Goal: Communication & Community: Answer question/provide support

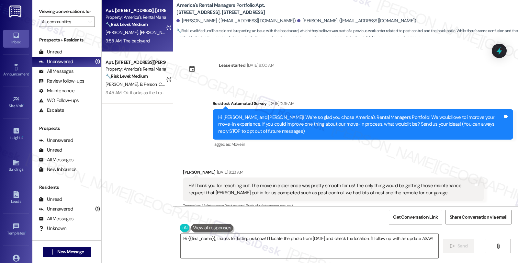
scroll to position [2698, 0]
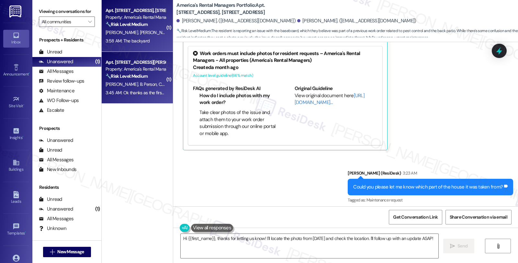
click at [158, 82] on span "C. Personsr" at bounding box center [168, 84] width 21 height 6
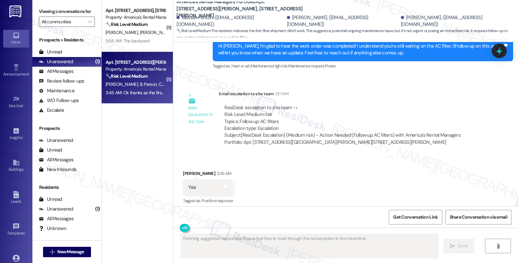
scroll to position [3113, 0]
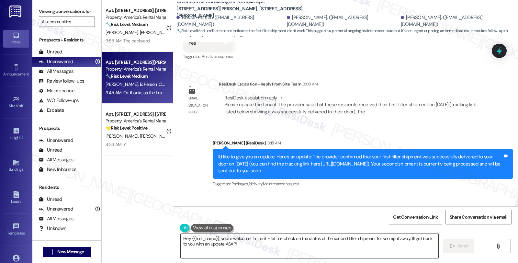
click at [180, 236] on textarea "Hey {{first_name}}, you're welcome! I'm on it - let me check on the status of t…" at bounding box center [308, 246] width 257 height 24
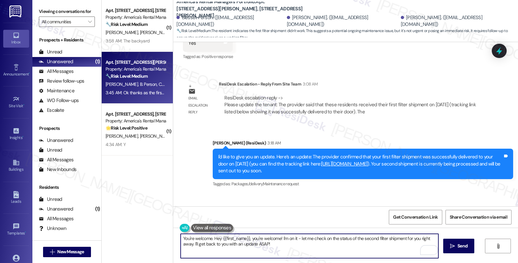
click at [276, 243] on textarea "You're welcome. Hey {{first_name}}, you're welcome! I'm on it - let me check on…" at bounding box center [308, 246] width 257 height 24
type textarea "You're welcome. Please feel free to reach out if anything else pops up."
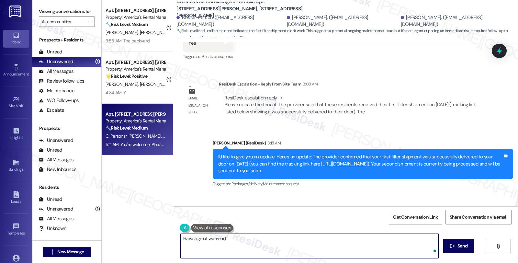
type textarea "Have a great weekend!"
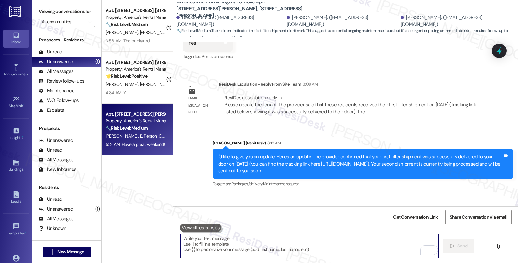
scroll to position [3204, 0]
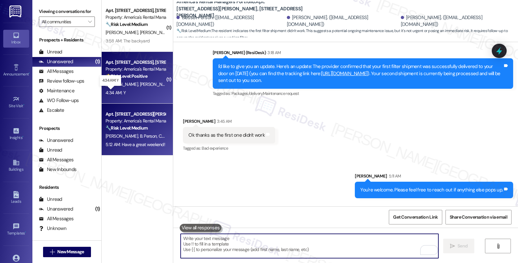
click at [109, 90] on div "4:34 AM: Y 4:34 AM: Y" at bounding box center [115, 93] width 20 height 6
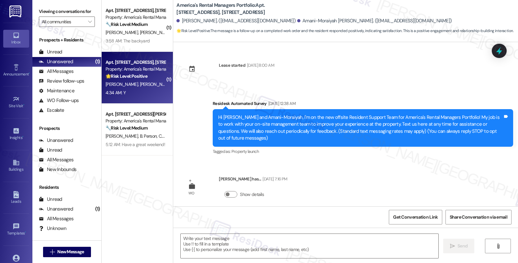
scroll to position [115, 0]
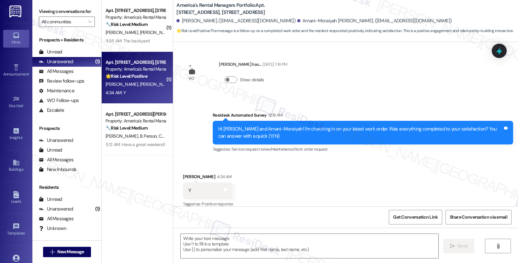
type textarea "Fetching suggested responses. Please feel free to read through the conversation…"
click at [227, 244] on textarea at bounding box center [308, 246] width 257 height 24
drag, startPoint x: 290, startPoint y: 237, endPoint x: 290, endPoint y: 243, distance: 5.5
click at [290, 237] on textarea "To enrich screen reader interactions, please activate Accessibility in Grammarl…" at bounding box center [308, 246] width 257 height 24
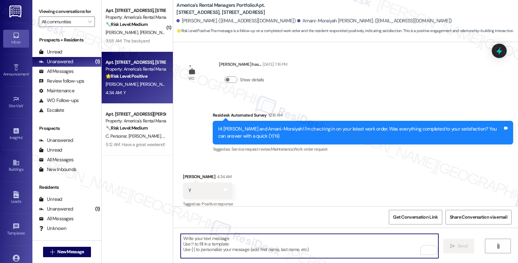
paste textarea "I’m glad your latest work order has been completed to your satisfaction. If I m…"
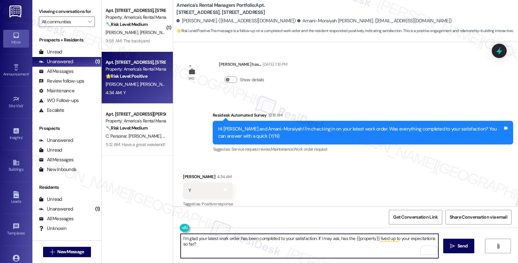
click at [183, 173] on div "Chinue Battiste-Dawkins 4:34 AM" at bounding box center [208, 177] width 50 height 9
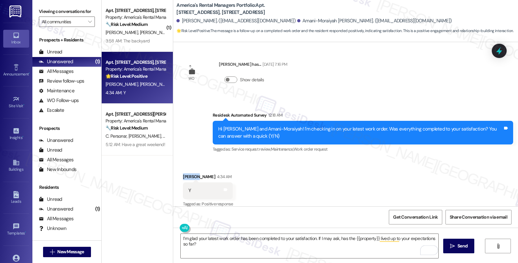
click at [183, 173] on div "Chinue Battiste-Dawkins 4:34 AM" at bounding box center [208, 177] width 50 height 9
copy div "Chinue"
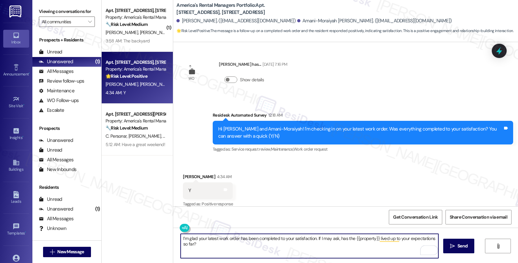
click at [180, 238] on textarea "I’m glad your latest work order has been completed to your satisfaction. If I m…" at bounding box center [308, 246] width 257 height 24
paste textarea "Chinue"
type textarea "Hi Chinue, I’m glad your latest work order has been completed to your satisfact…"
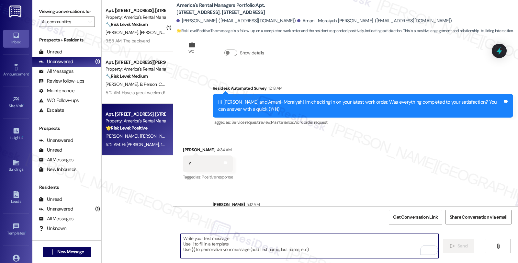
scroll to position [167, 0]
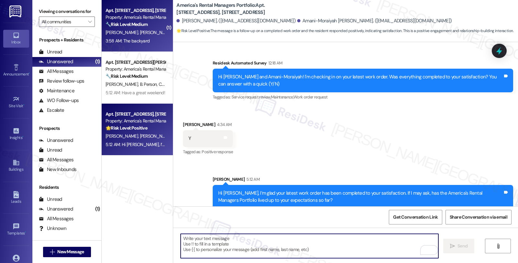
click at [142, 27] on strong "🔧 Risk Level: Medium" at bounding box center [126, 24] width 42 height 6
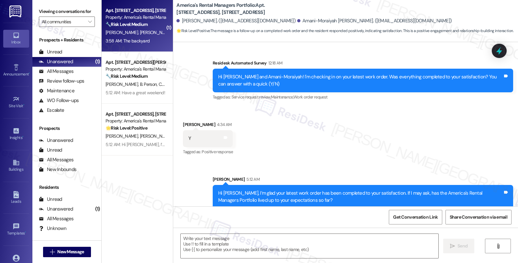
type textarea "Fetching suggested responses. Please feel free to read through the conversation…"
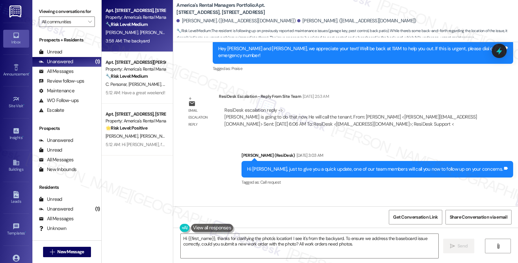
scroll to position [1874, 0]
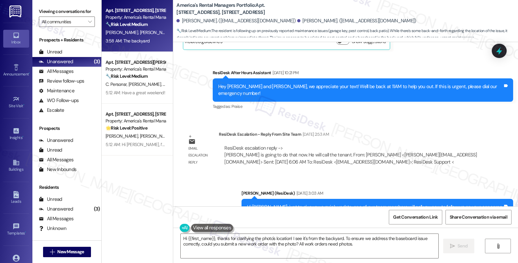
click at [419, 129] on div "Email escalation reply ResiDesk Escalation - Reply From Site Team Sep 18, 2025 …" at bounding box center [333, 150] width 310 height 49
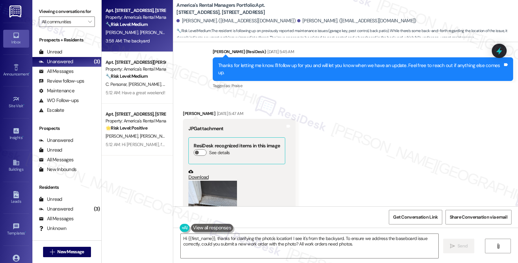
scroll to position [1407, 0]
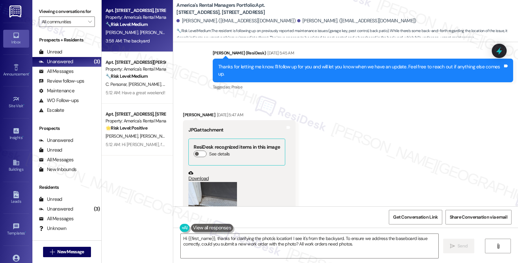
click at [213, 189] on button "Zoom image" at bounding box center [212, 214] width 49 height 65
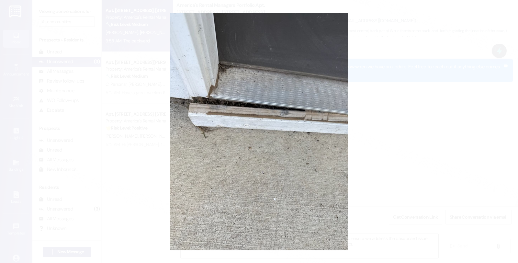
click at [383, 143] on button "Unzoom image" at bounding box center [259, 131] width 518 height 263
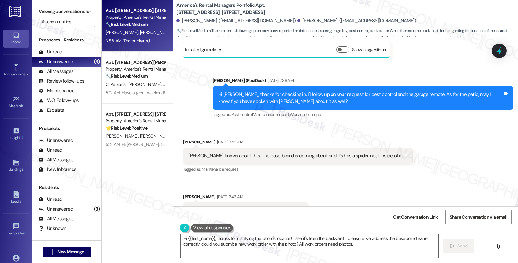
scroll to position [1191, 0]
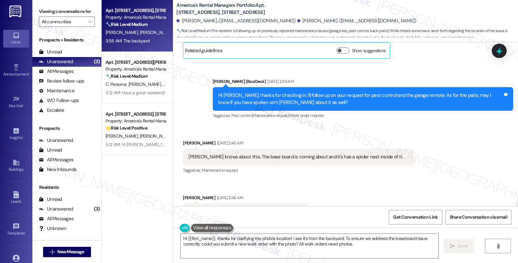
click at [445, 147] on div "Received via SMS Alex Harden Sep 17, 2025 at 2:45 AM Pierce knows about this. T…" at bounding box center [345, 188] width 344 height 126
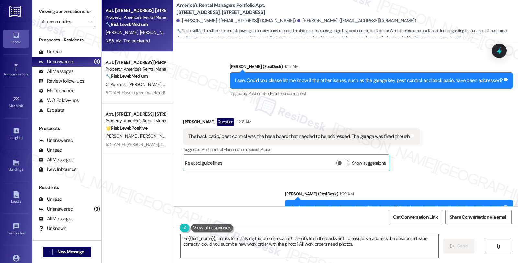
scroll to position [2413, 0]
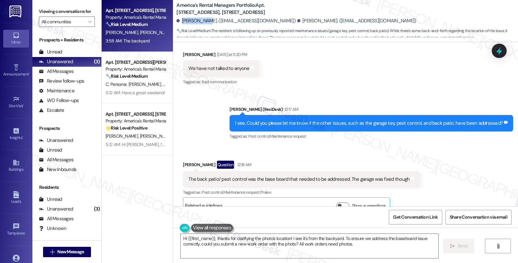
drag, startPoint x: 177, startPoint y: 22, endPoint x: 200, endPoint y: 22, distance: 23.0
click at [200, 22] on div "Alex Harden. (aharden45@gmail.com)" at bounding box center [235, 20] width 119 height 7
copy div "Alex Harden"
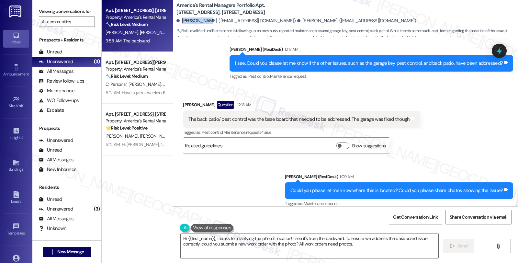
scroll to position [2593, 0]
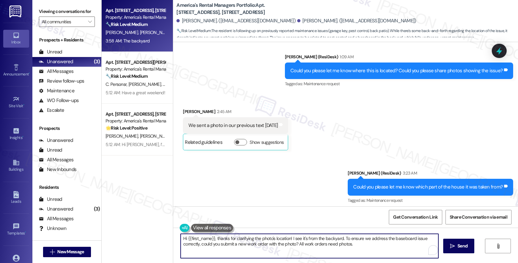
drag, startPoint x: 354, startPoint y: 243, endPoint x: 128, endPoint y: 234, distance: 225.6
click at [129, 234] on div "Apt. 180 Creek Run Way, 180 Creek Run Way Property: America's Rental Managers P…" at bounding box center [310, 131] width 416 height 263
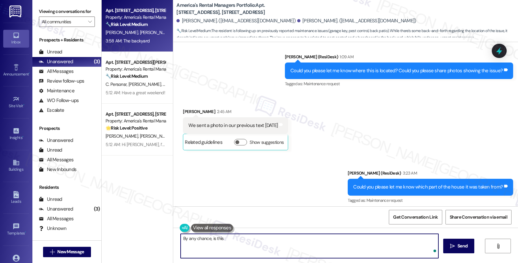
paste textarea "under the roof at the 2nd floor"
click at [286, 237] on textarea "By any chance, is this under the roof on the 2nd floor" at bounding box center [308, 246] width 257 height 24
type textarea "By any chance, is this under the roof on the 2nd floor?"
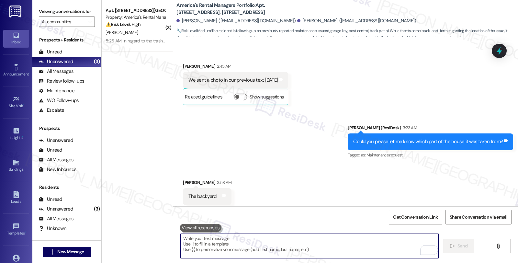
scroll to position [2683, 0]
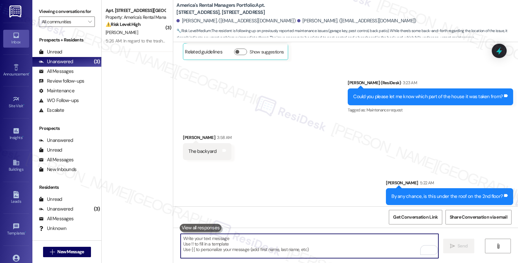
click at [299, 165] on div "Sent via SMS Sarah 5:22 AM By any chance, is this under the roof on the 2nd flo…" at bounding box center [345, 187] width 344 height 45
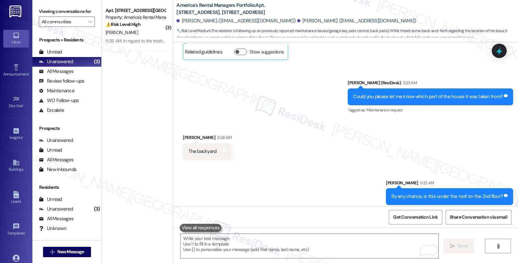
click at [424, 119] on div "Received via SMS Tyrah Ray 3:58 AM The backyard Tags and notes" at bounding box center [345, 141] width 344 height 45
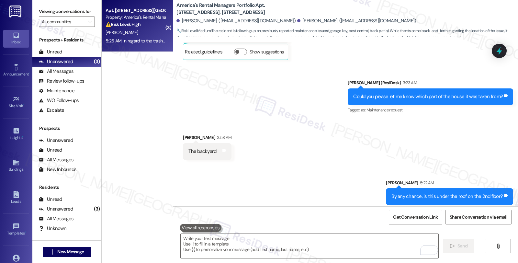
click at [124, 13] on div "Apt. [STREET_ADDRESS][GEOGRAPHIC_DATA][STREET_ADDRESS]" at bounding box center [135, 10] width 60 height 7
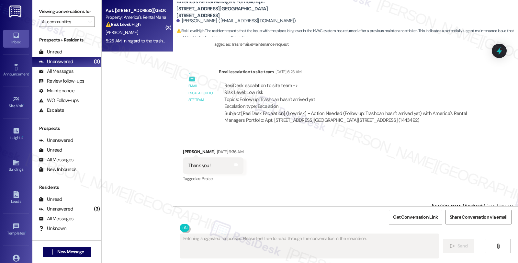
scroll to position [2499, 0]
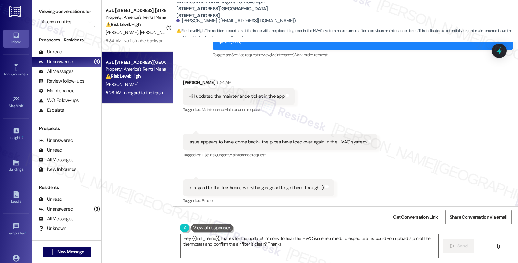
type textarea "Hey {{first_name}}, thanks for the update! I'm sorry to hear the HVAC issue ret…"
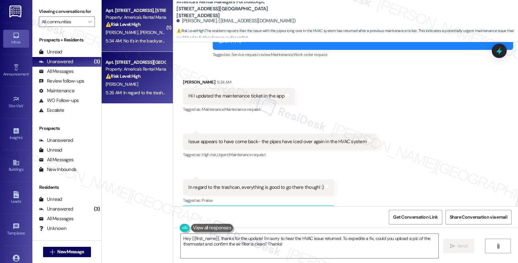
click at [140, 34] on div "T. Ray A. Harden" at bounding box center [135, 32] width 61 height 8
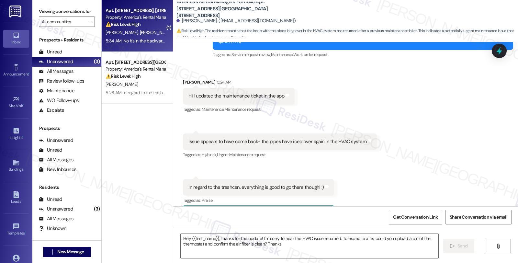
type textarea "Fetching suggested responses. Please feel free to read through the conversation…"
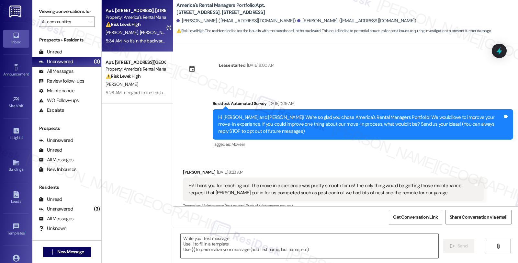
scroll to position [2702, 0]
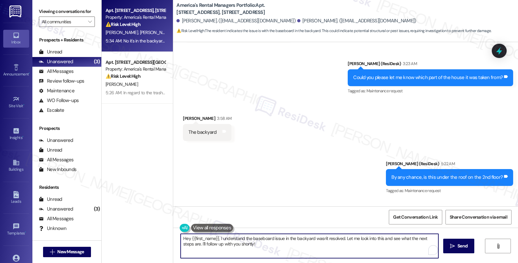
click at [180, 236] on textarea "Hey {{first_name}}, I understand the baseboard issue in the backyard wasn't res…" at bounding box center [308, 246] width 257 height 24
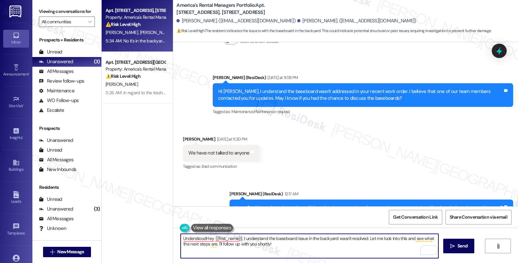
scroll to position [2307, 0]
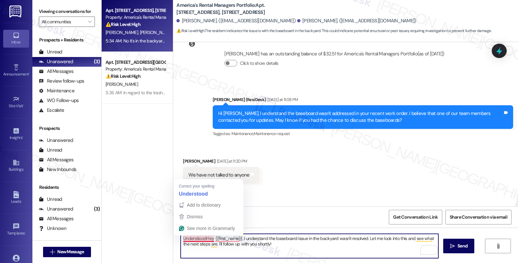
click at [180, 238] on textarea "UnderstioodHey {{first_name}}, I understand the baseboard issue in the backyard…" at bounding box center [308, 246] width 257 height 24
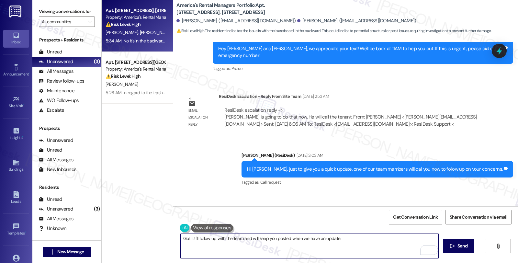
scroll to position [1912, 0]
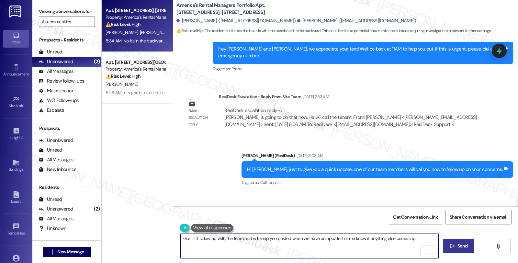
type textarea "Got it! I'll follow up with the team and will keep you posted when we have an u…"
click at [450, 242] on button " Send" at bounding box center [458, 245] width 31 height 15
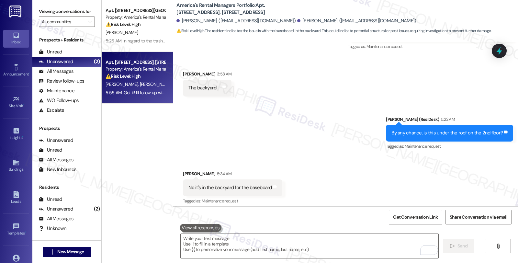
scroll to position [2747, 0]
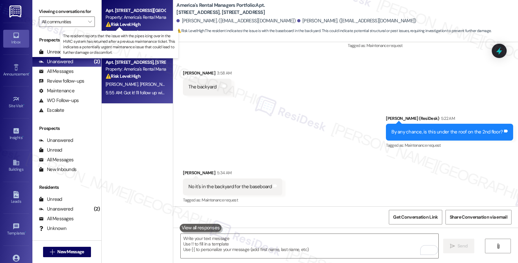
click at [133, 21] on strong "⚠️ Risk Level: High" at bounding box center [122, 24] width 35 height 6
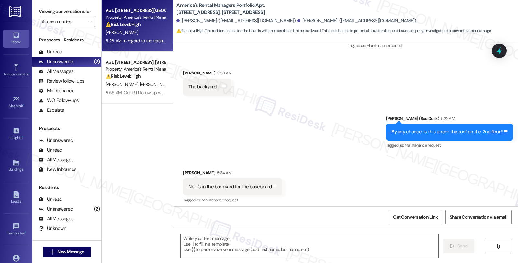
type textarea "Fetching suggested responses. Please feel free to read through the conversation…"
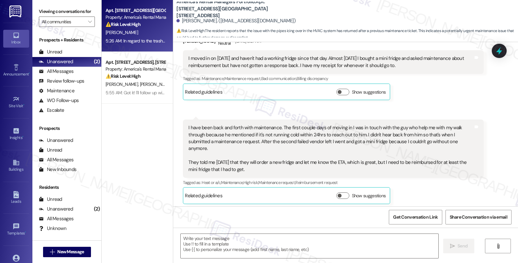
type textarea "Fetching suggested responses. Please feel free to read through the conversation…"
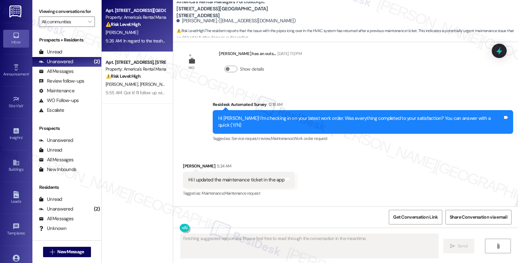
scroll to position [2499, 0]
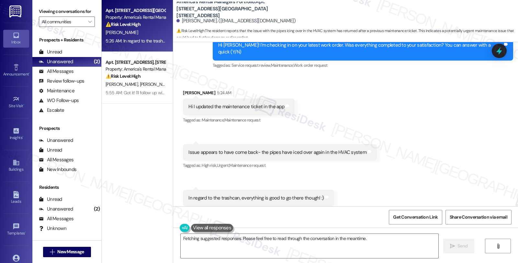
scroll to position [2499, 0]
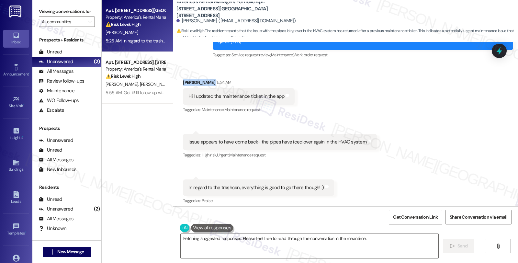
drag, startPoint x: 179, startPoint y: 62, endPoint x: 209, endPoint y: 62, distance: 30.1
click at [209, 79] on div "[PERSON_NAME] 5:24 AM" at bounding box center [239, 83] width 112 height 9
copy div "[PERSON_NAME]"
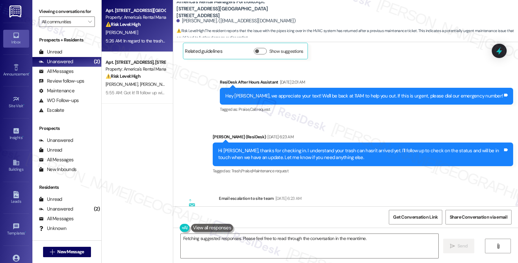
scroll to position [1996, 0]
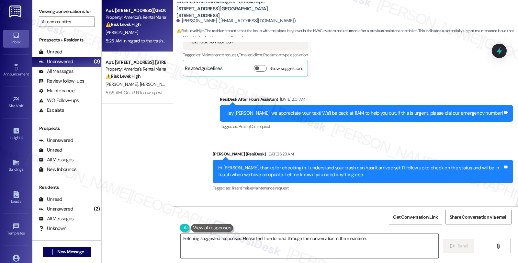
click at [413, 182] on div "Sent via SMS [PERSON_NAME] (ResiDesk) [DATE] 6:23 AM Hi [PERSON_NAME], thanks f…" at bounding box center [363, 172] width 310 height 52
click at [460, 146] on div "Sent via SMS [PERSON_NAME] (ResiDesk) [DATE] 6:23 AM Hi [PERSON_NAME], thanks f…" at bounding box center [363, 172] width 310 height 52
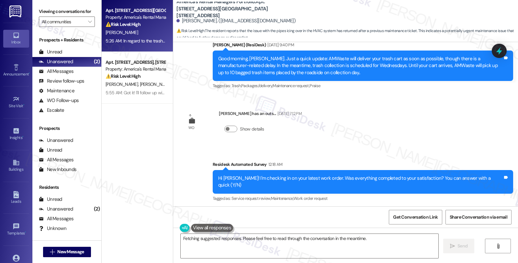
scroll to position [2499, 0]
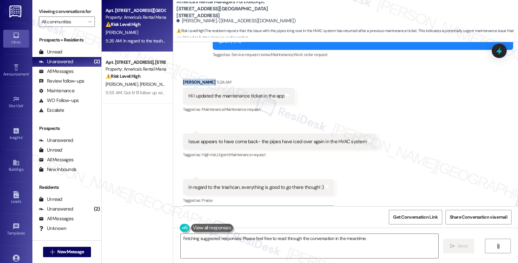
drag, startPoint x: 179, startPoint y: 60, endPoint x: 209, endPoint y: 61, distance: 29.8
click at [209, 79] on div "[PERSON_NAME] 5:24 AM" at bounding box center [239, 83] width 112 height 9
copy div "[PERSON_NAME]"
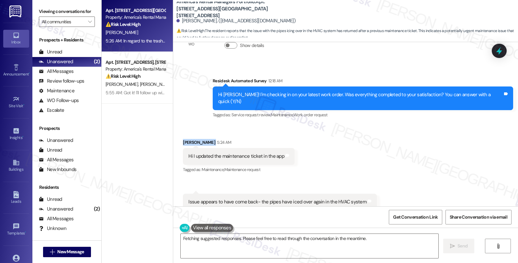
scroll to position [2427, 0]
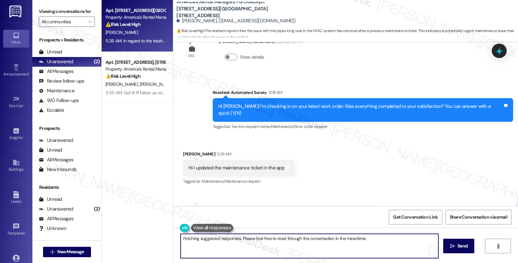
drag, startPoint x: 335, startPoint y: 238, endPoint x: 341, endPoint y: 248, distance: 11.2
click at [341, 248] on textarea "Hi {{first_name}}, thanks for the update! I understand the HVAC issue has retur…" at bounding box center [308, 246] width 257 height 24
click at [337, 245] on textarea "Hi {{first_name}}, thanks for the update! I understand the HVAC issue has retur…" at bounding box center [308, 246] width 257 height 24
drag, startPoint x: 335, startPoint y: 237, endPoint x: 342, endPoint y: 243, distance: 8.9
click at [342, 243] on textarea "Hi {{first_name}}, thanks for the update! I understand the HVAC issue has retur…" at bounding box center [308, 246] width 257 height 24
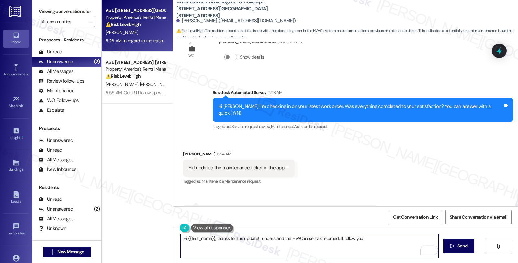
scroll to position [2499, 0]
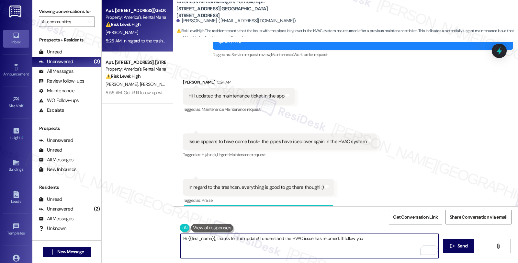
click at [253, 238] on textarea "Hi {{first_name}}, thanks for the update! I understand the HVAC issue has retur…" at bounding box center [308, 246] width 257 height 24
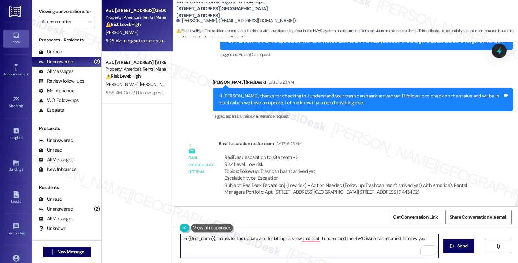
scroll to position [2247, 0]
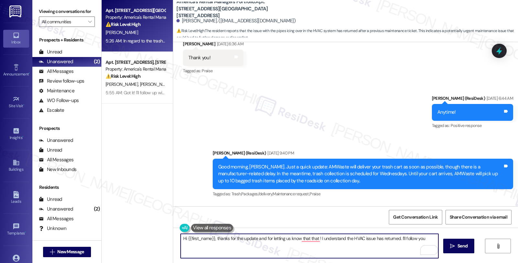
click at [252, 238] on textarea "Hi {{first_name}}, thanks for the update and for letting us know that that ! I …" at bounding box center [308, 246] width 257 height 24
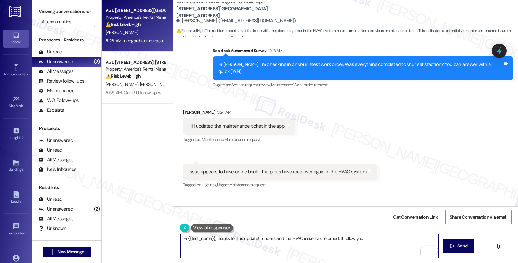
scroll to position [2499, 0]
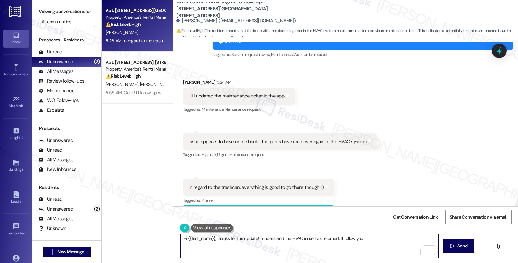
click at [335, 237] on textarea "Hi {{first_name}}, thanks for the update! I understand the HVAC issue has retur…" at bounding box center [308, 246] width 257 height 24
click at [363, 237] on textarea "Hi {{first_name}}, thanks for the update! I understand the HVAC issue has retur…" at bounding box center [308, 246] width 257 height 24
click at [362, 243] on textarea "Hi {{first_name}}, thanks for the update! I understand the HVAC issue has retur…" at bounding box center [308, 246] width 257 height 24
drag, startPoint x: 335, startPoint y: 239, endPoint x: 362, endPoint y: 239, distance: 26.5
click at [362, 239] on textarea "Hi {{first_name}}, thanks for the update! I understand the HVAC issue has retur…" at bounding box center [308, 246] width 257 height 24
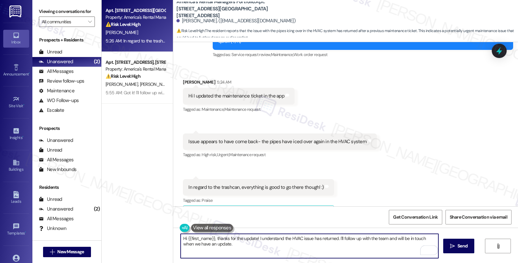
click at [227, 242] on textarea "Hi {{first_name}}, thanks for the update! I understand the HVAC issue has retur…" at bounding box center [308, 246] width 257 height 24
type textarea "Hi {{first_name}}, thanks for the update! I understand the HVAC issue has retur…"
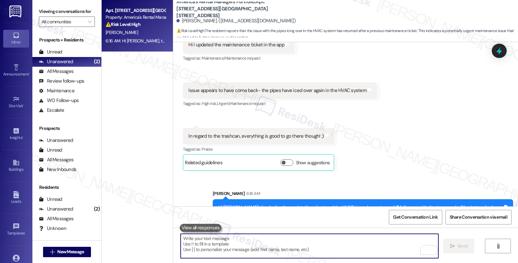
scroll to position [2551, 0]
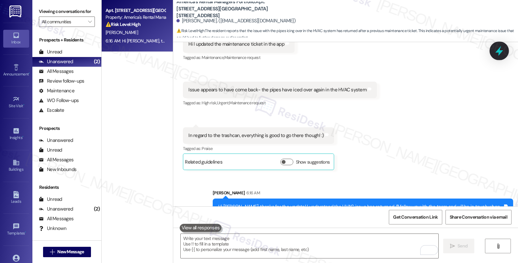
click at [500, 50] on icon at bounding box center [499, 51] width 8 height 10
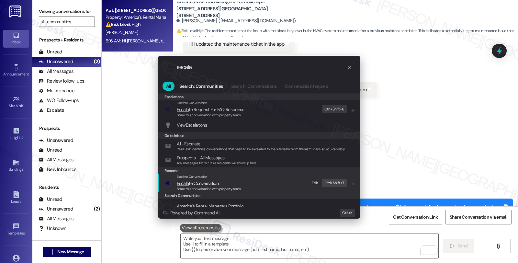
type input "escala"
click at [205, 180] on span "Escala te Conversation" at bounding box center [198, 183] width 42 height 6
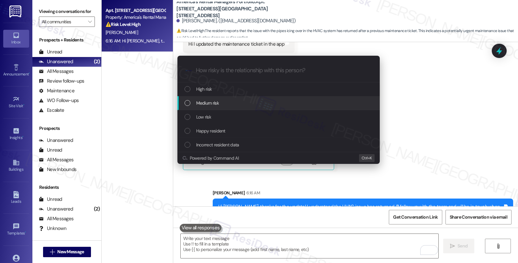
click at [210, 105] on span "Medium risk" at bounding box center [207, 102] width 23 height 7
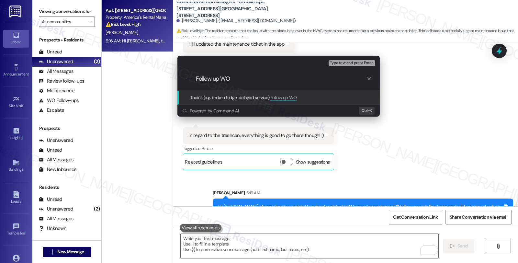
paste input "#53654-1"
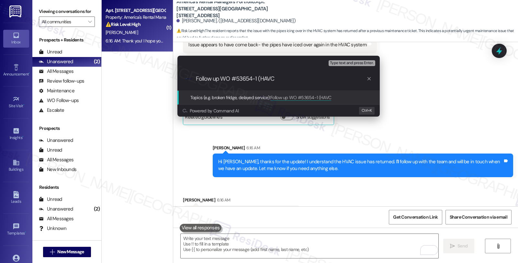
drag, startPoint x: 261, startPoint y: 76, endPoint x: 152, endPoint y: 77, distance: 108.7
click at [152, 77] on div "Escalate Conversation Medium risk Topics (e.g. broken fridge, delayed service) …" at bounding box center [259, 131] width 518 height 263
click at [507, 112] on div "Escalate Conversation Medium risk Topics (e.g. broken fridge, delayed service) …" at bounding box center [259, 131] width 518 height 263
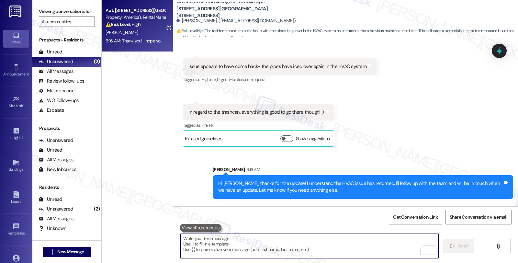
scroll to position [2560, 0]
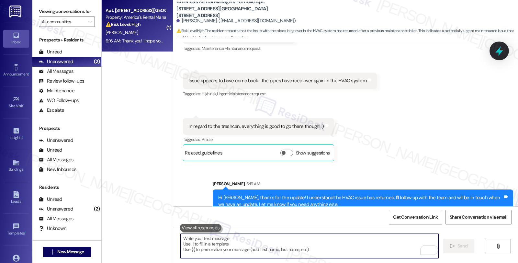
click at [501, 50] on icon at bounding box center [499, 51] width 8 height 10
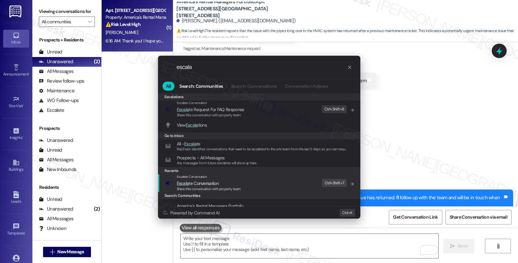
type input "escala"
click at [243, 182] on div "Escalate Conversation Escala te Conversation Share this conversation with prope…" at bounding box center [259, 182] width 189 height 17
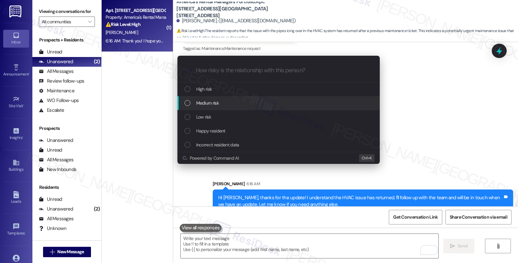
click at [224, 105] on div "Medium risk" at bounding box center [278, 102] width 189 height 7
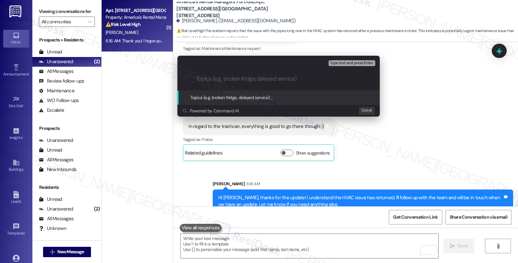
paste input "Follow up WO #53654-1 (HAVC"
type input "Follow up WO #53654-1 (HAVC)"
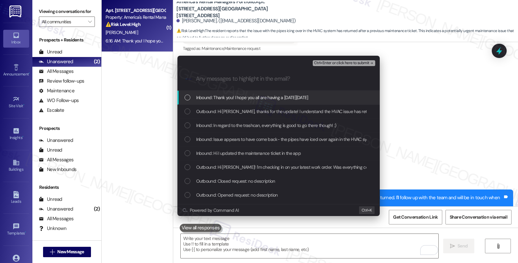
click at [237, 95] on span "Inbound: Thank you! I hope you all are having a [DATE][DATE]" at bounding box center [252, 97] width 112 height 7
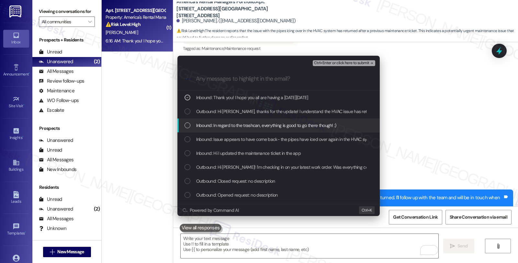
click at [227, 125] on span "Inbound: In regard to the trashcan, everything is good to go there though! :)" at bounding box center [266, 125] width 140 height 7
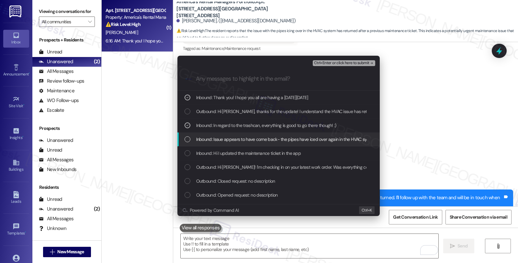
click at [226, 136] on span "Inbound: Issue appears to have come back- the pipes have iced over again in the…" at bounding box center [286, 139] width 180 height 7
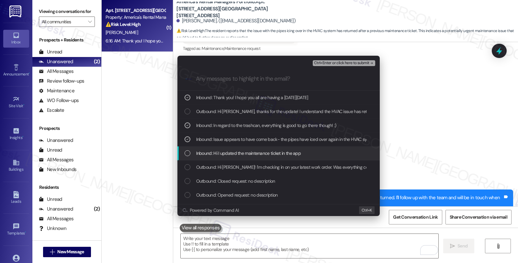
click at [250, 150] on span "Inbound: Hi I updated the maintenance ticket in the app" at bounding box center [248, 152] width 105 height 7
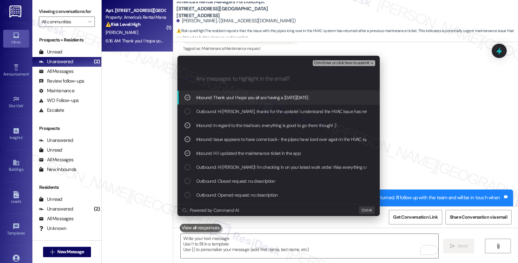
click at [335, 63] on span "Ctrl+Enter or click here to submit" at bounding box center [341, 63] width 55 height 5
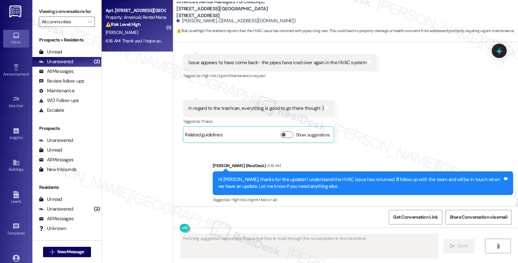
scroll to position [2615, 0]
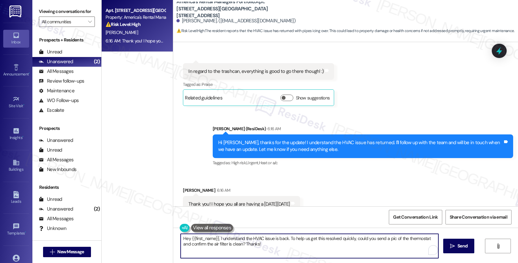
click at [180, 237] on textarea "Hey {{first_name}}, I understand the HVAC issue is back. To help us get this re…" at bounding box center [308, 246] width 257 height 24
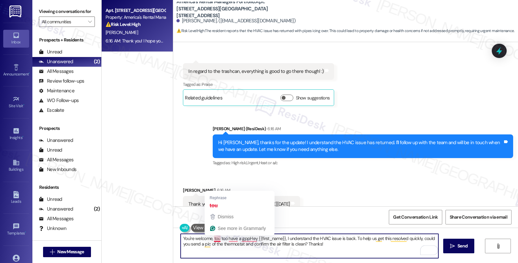
click at [213, 241] on textarea "You're welcome, tou too have a gppHey {{first_name}}, I understand the HVAC iss…" at bounding box center [308, 246] width 257 height 24
click at [213, 238] on textarea "You're welcome, tou too have a gppHey {{first_name}}, I understand the HVAC iss…" at bounding box center [308, 246] width 257 height 24
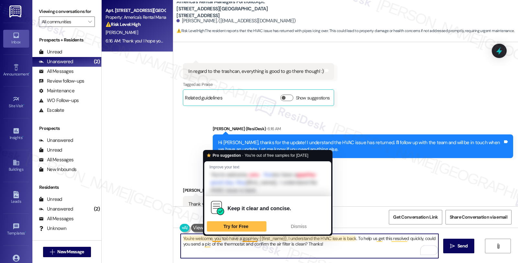
click at [241, 240] on textarea "You're welcome, you too have a gppHey {{first_name}}, I understand the HVAC iss…" at bounding box center [308, 246] width 257 height 24
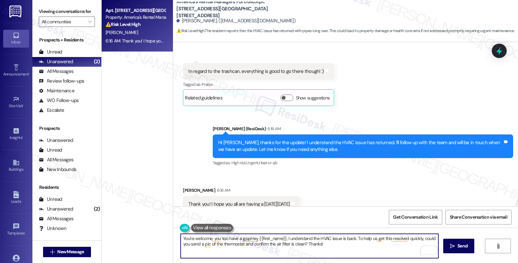
click at [241, 240] on textarea "You're welcome, you too have a gppHey {{first_name}}, I understand the HVAC iss…" at bounding box center [308, 246] width 257 height 24
click at [336, 245] on textarea "You're welcome, you too have a gppHey {{first_name}}, I understand the HVAC iss…" at bounding box center [308, 246] width 257 height 24
click at [273, 201] on div "Thank you! I hope you all are having a [DATE][DATE]" at bounding box center [238, 204] width 101 height 7
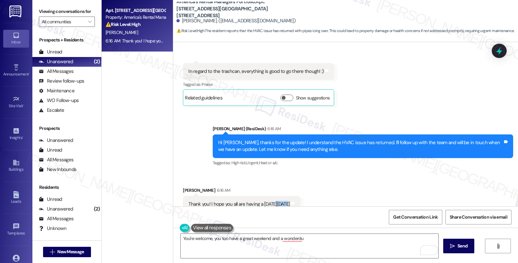
click at [273, 201] on div "Thank you! I hope you all are having a [DATE][DATE]" at bounding box center [238, 204] width 101 height 7
copy div "[DATE]"
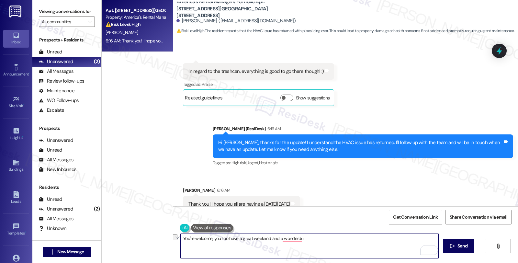
drag, startPoint x: 249, startPoint y: 239, endPoint x: 317, endPoint y: 241, distance: 68.3
click at [317, 241] on textarea "You're welcome, you too have a great weekend and a wonderdu" at bounding box center [308, 246] width 257 height 24
paste textarea "[DATE]"
type textarea "You're welcome, you too have a great [DATE] and a wonderful weekend!"
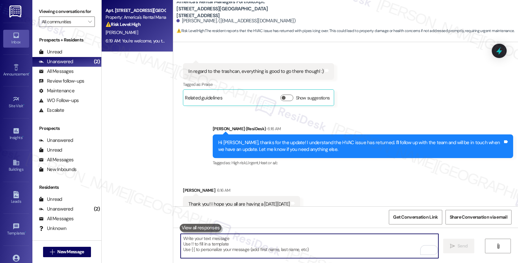
scroll to position [2660, 0]
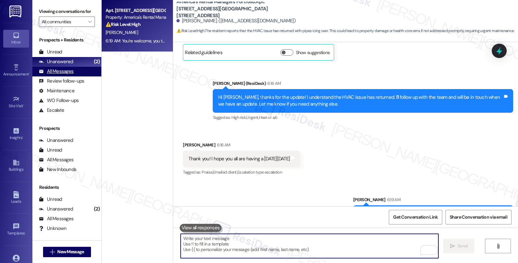
click at [67, 75] on div "All Messages" at bounding box center [56, 71] width 35 height 7
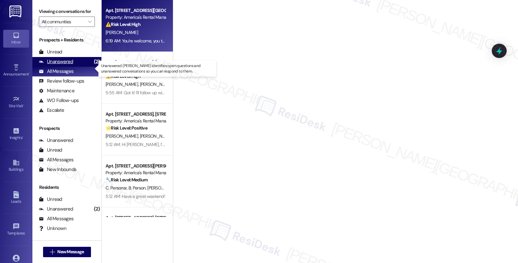
click at [67, 65] on div "Unanswered" at bounding box center [56, 61] width 34 height 7
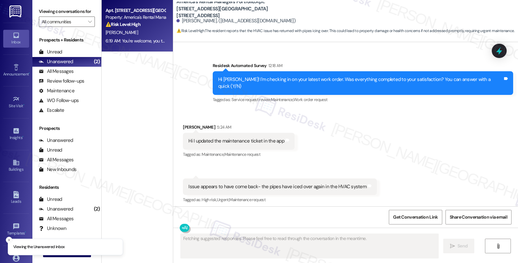
scroll to position [2615, 0]
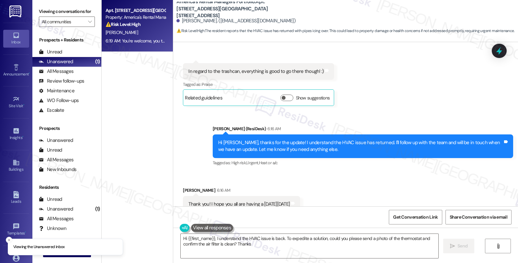
type textarea "Hi {{first_name}}, I understand the HVAC issue is back. To expedite a solution,…"
